Goal: Information Seeking & Learning: Check status

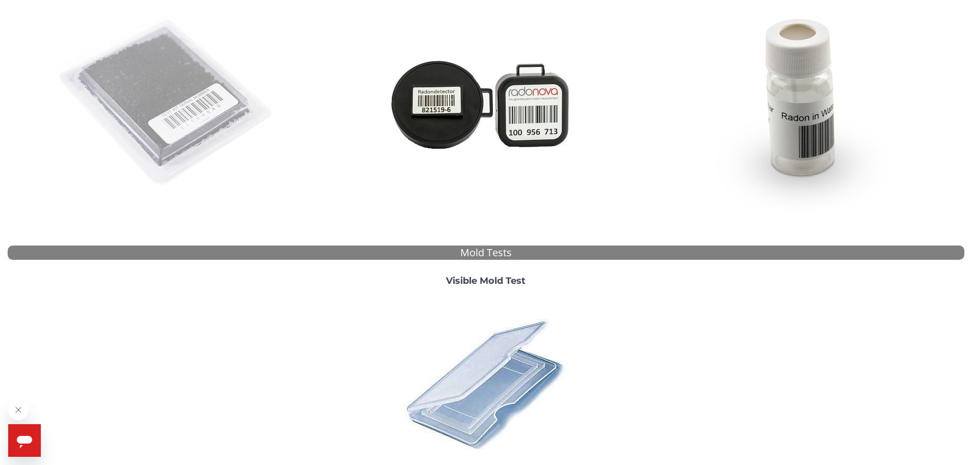
scroll to position [76, 0]
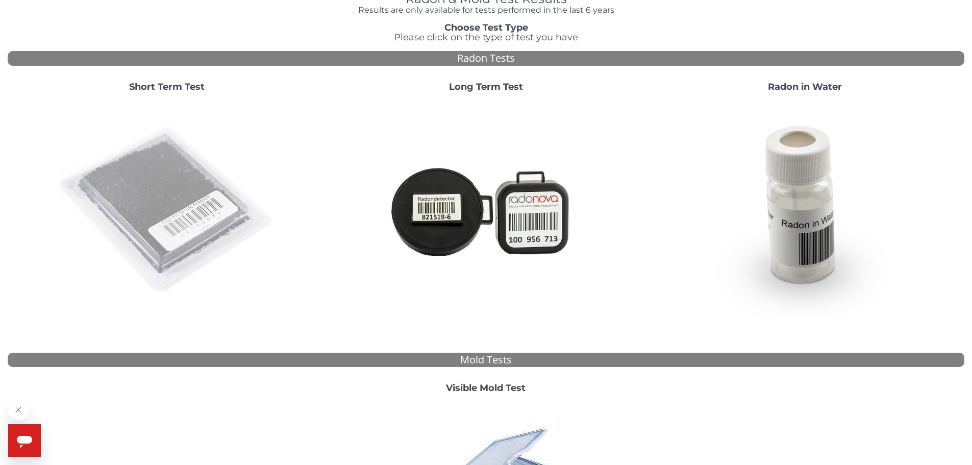
click at [160, 187] on img at bounding box center [166, 209] width 219 height 219
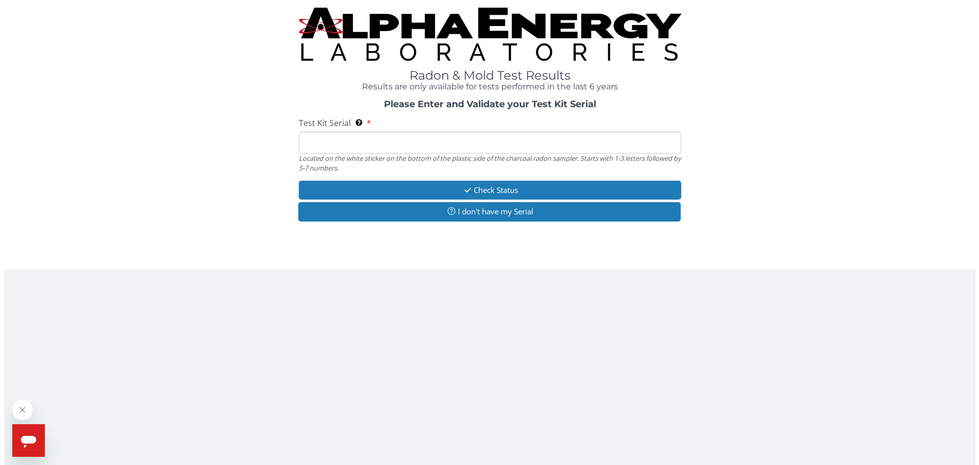
scroll to position [0, 0]
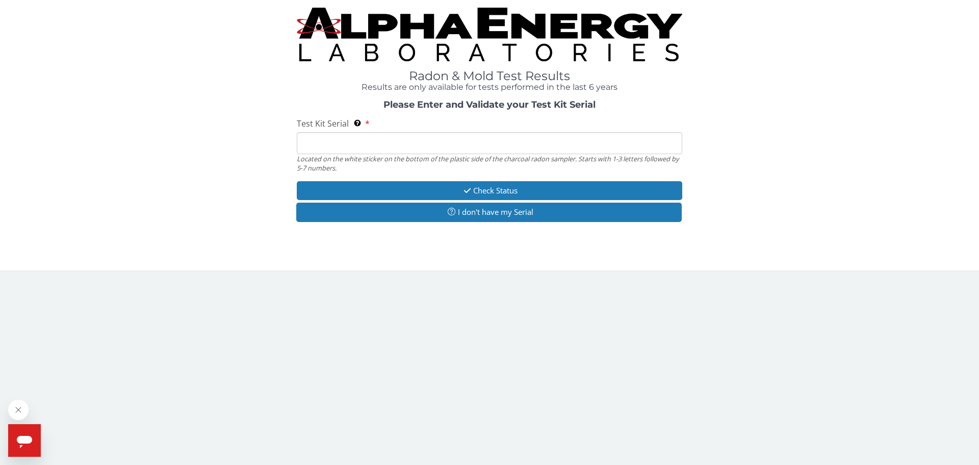
click at [384, 143] on input "Test Kit Serial Located on the white sticker on the bottom of the plastic side …" at bounding box center [490, 143] width 386 height 22
type input "AA775487"
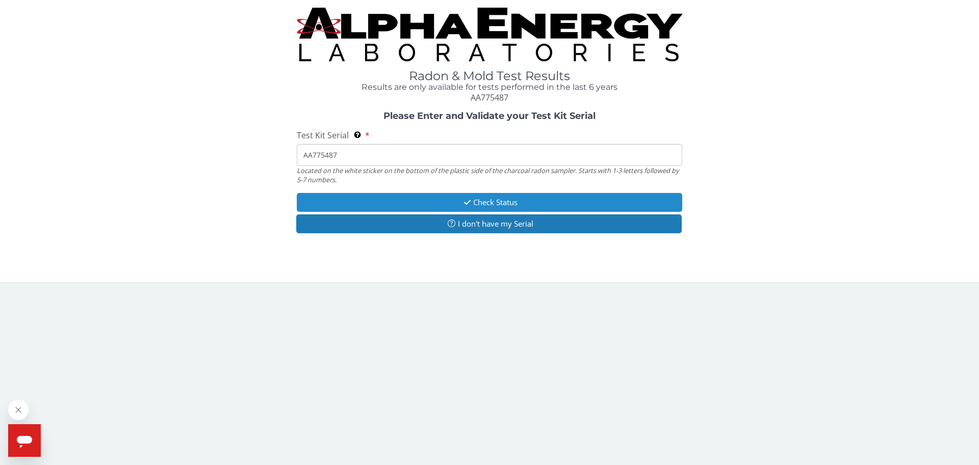
click at [519, 206] on button "Check Status" at bounding box center [490, 202] width 386 height 19
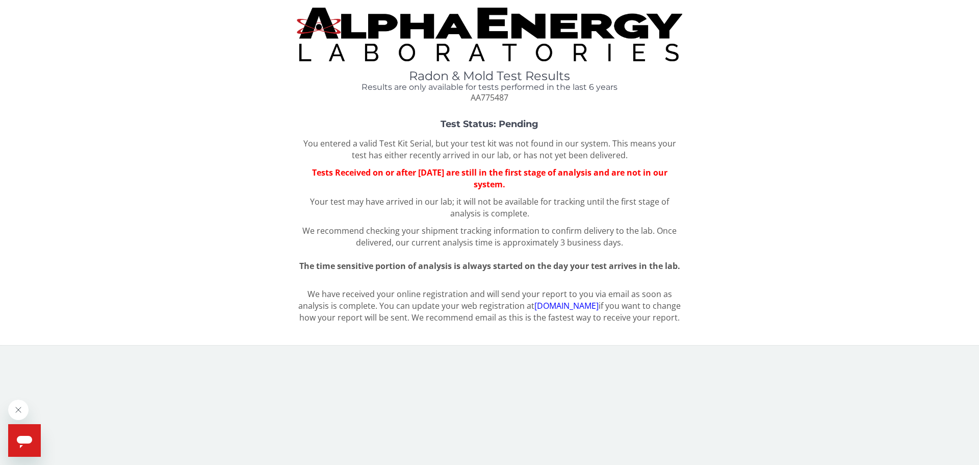
click at [599, 308] on link "[DOMAIN_NAME]" at bounding box center [566, 305] width 64 height 11
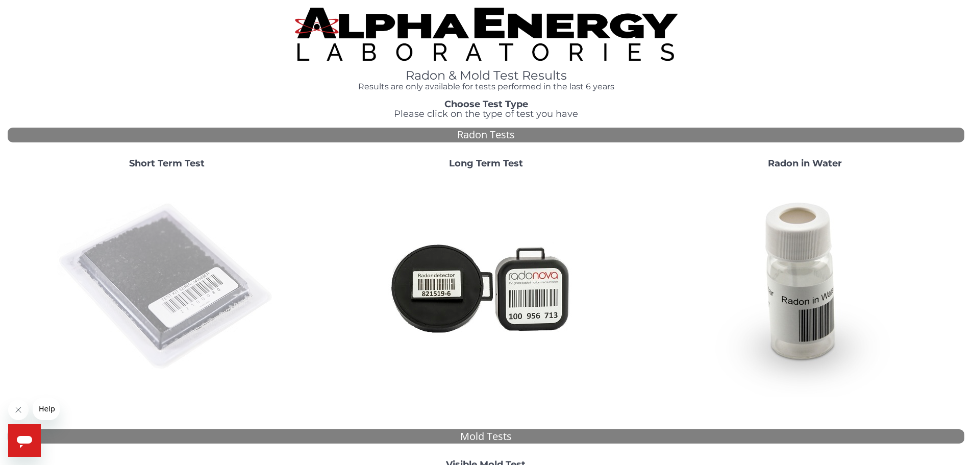
click at [172, 252] on img at bounding box center [166, 286] width 219 height 219
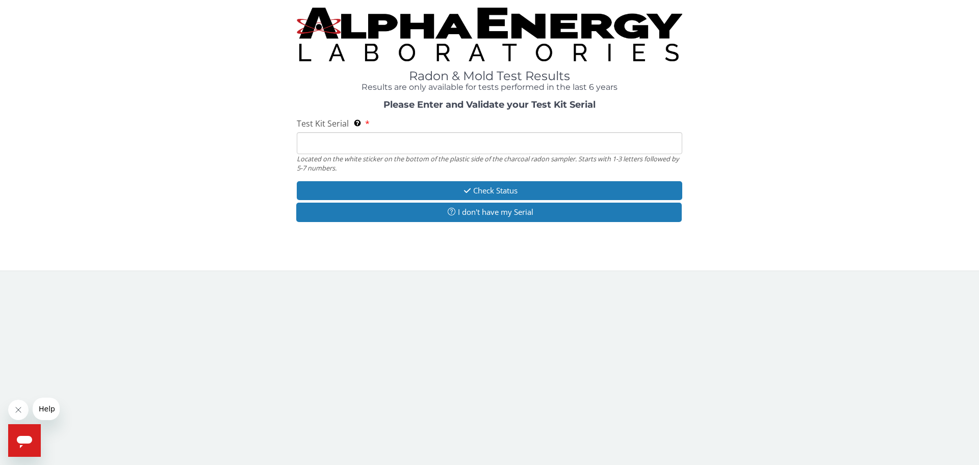
click at [372, 143] on input "Test Kit Serial Located on the white sticker on the bottom of the plastic side …" at bounding box center [490, 143] width 386 height 22
type input "AA775487"
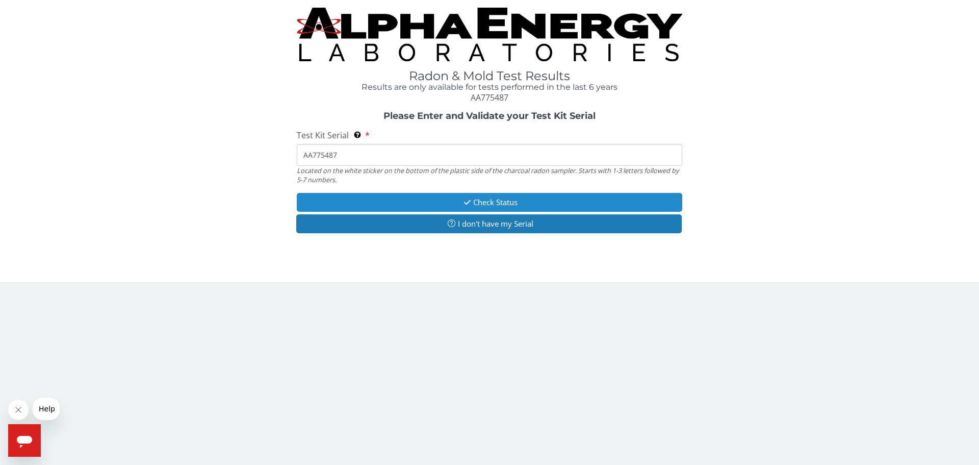
click at [499, 202] on button "Check Status" at bounding box center [490, 202] width 386 height 19
